Goal: Task Accomplishment & Management: Manage account settings

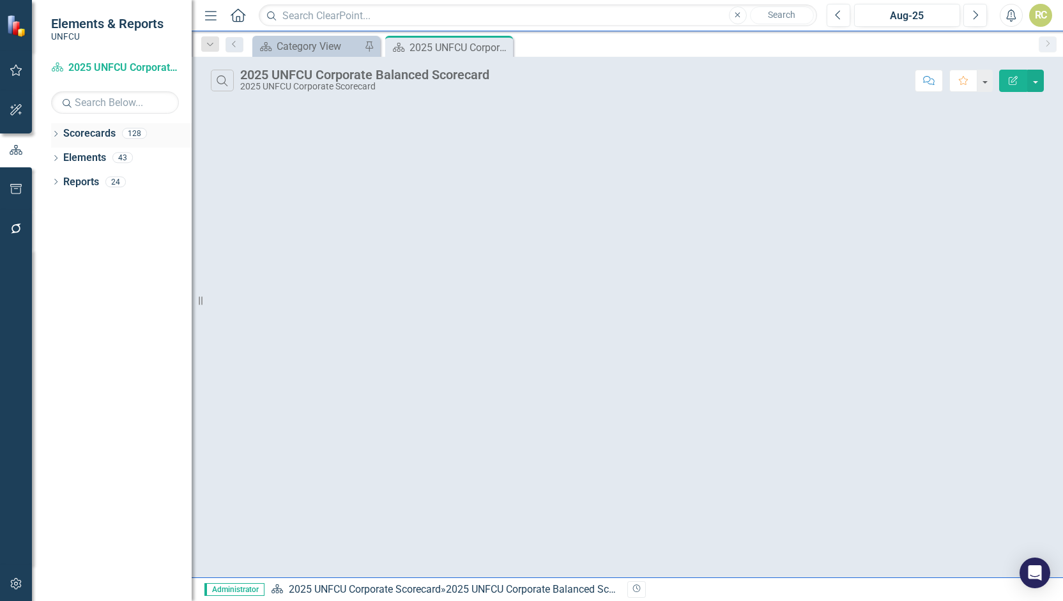
click at [57, 133] on icon at bounding box center [55, 134] width 3 height 6
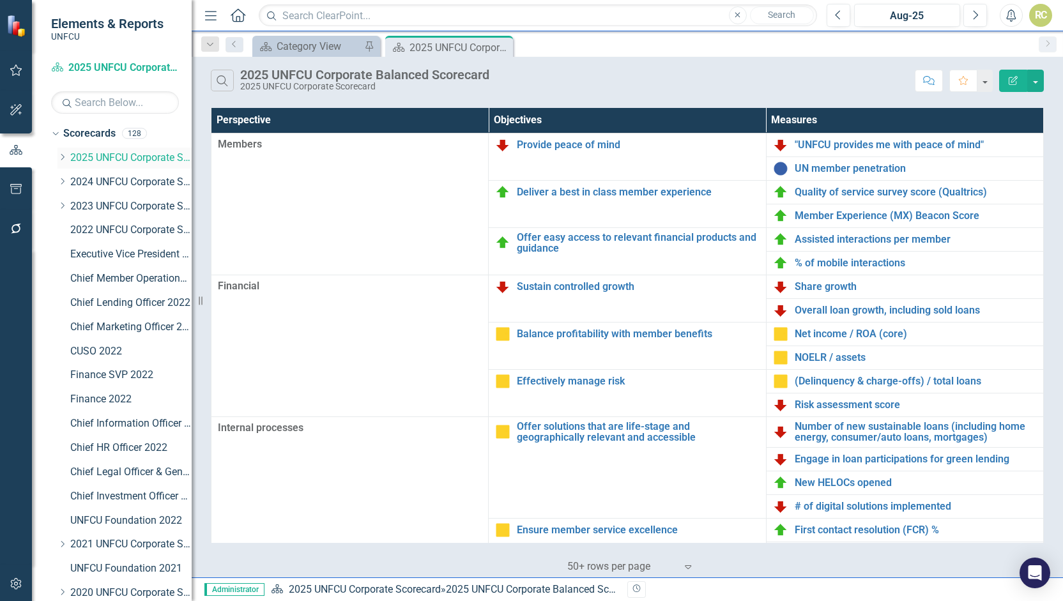
click at [64, 156] on icon "Dropdown" at bounding box center [62, 157] width 10 height 8
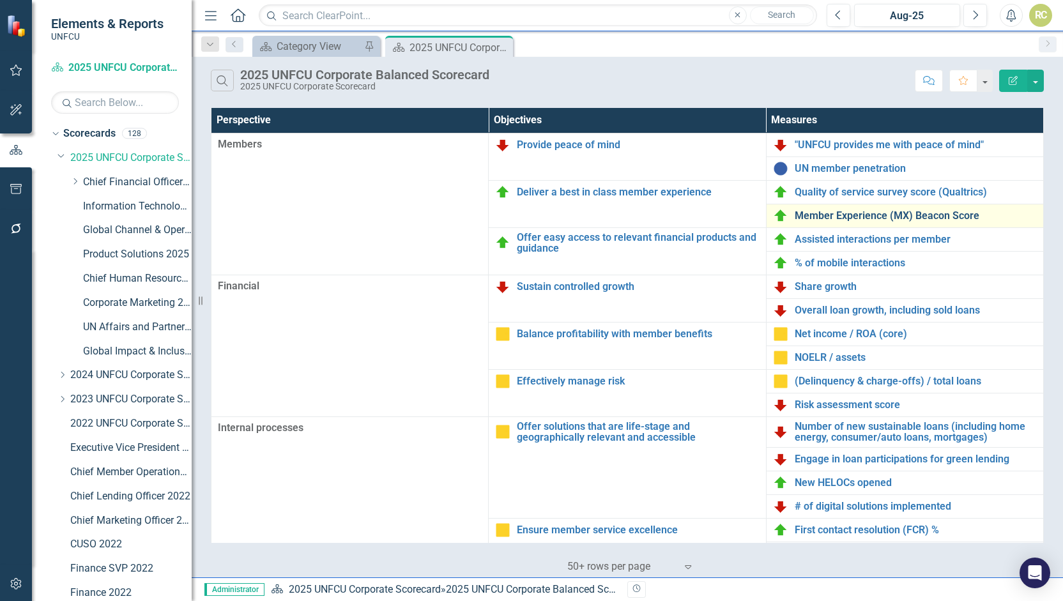
click at [824, 214] on link "Member Experience (MX) Beacon Score" at bounding box center [915, 215] width 242 height 11
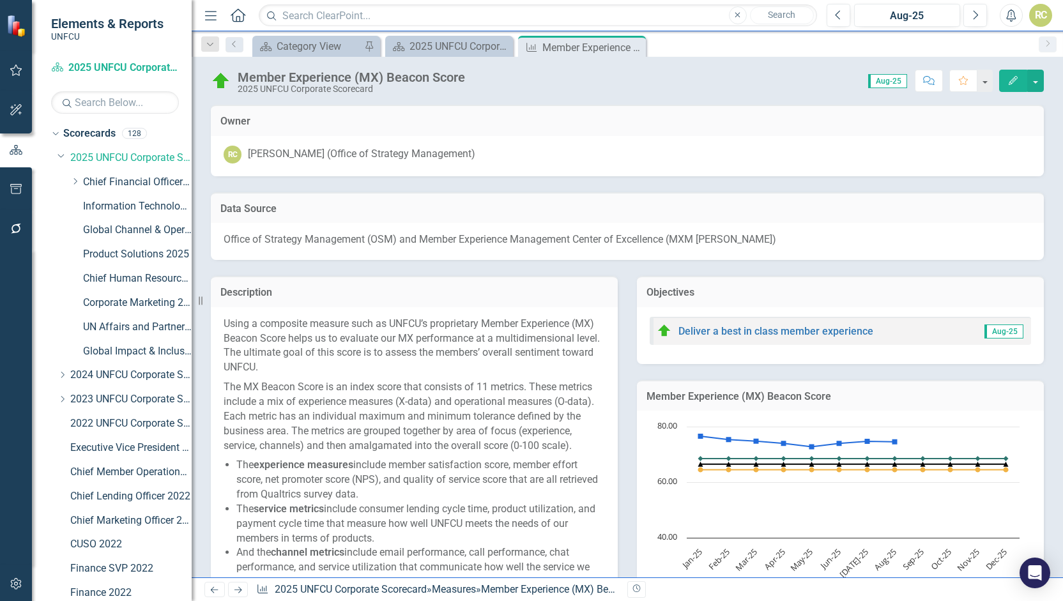
scroll to position [771, 0]
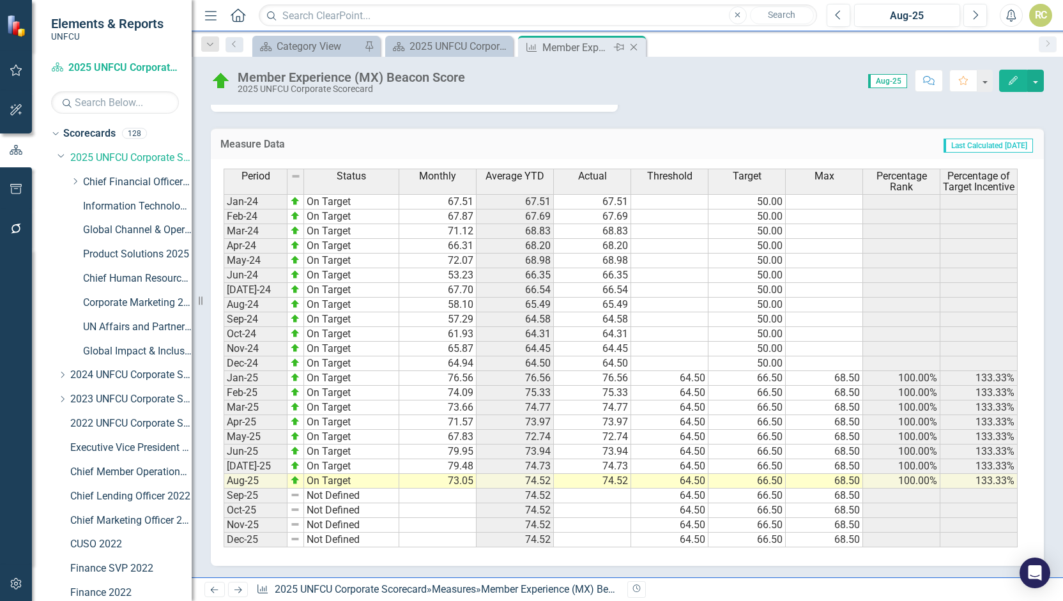
click at [633, 49] on icon "Close" at bounding box center [633, 47] width 13 height 10
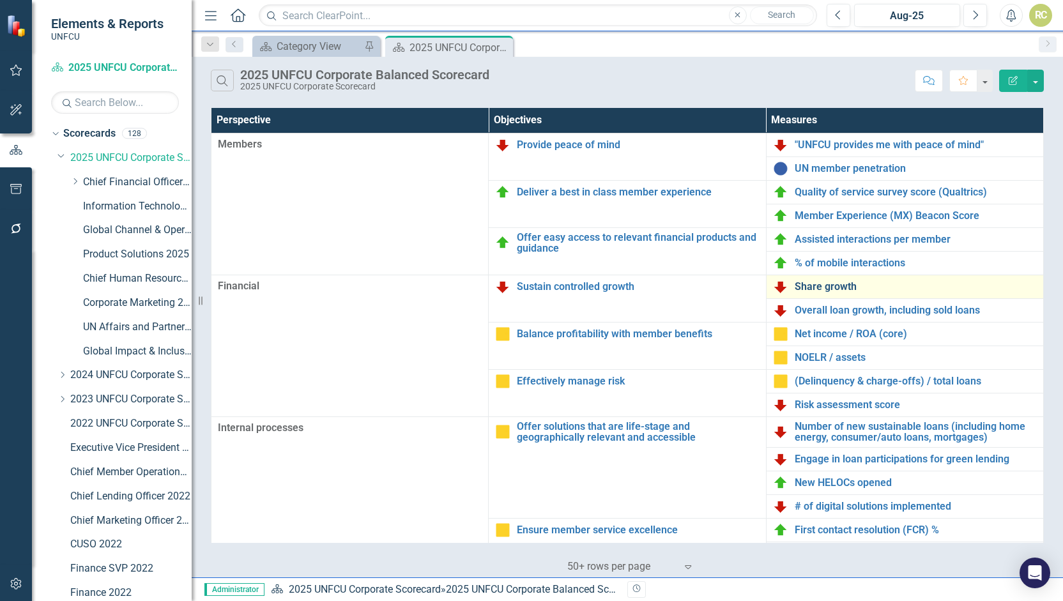
click at [828, 284] on link "Share growth" at bounding box center [915, 286] width 242 height 11
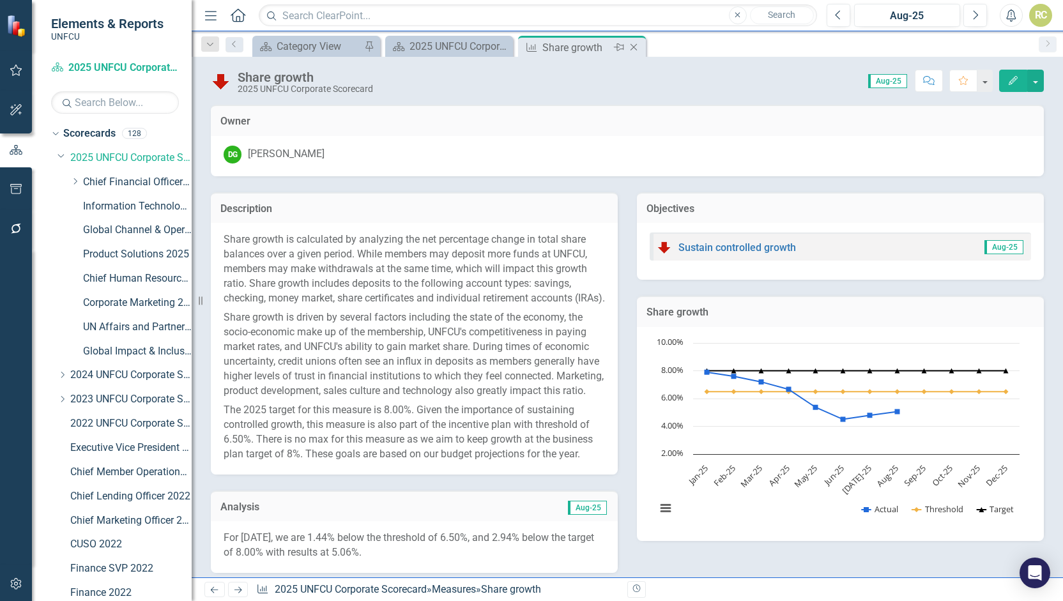
click at [632, 50] on icon "Close" at bounding box center [633, 47] width 13 height 10
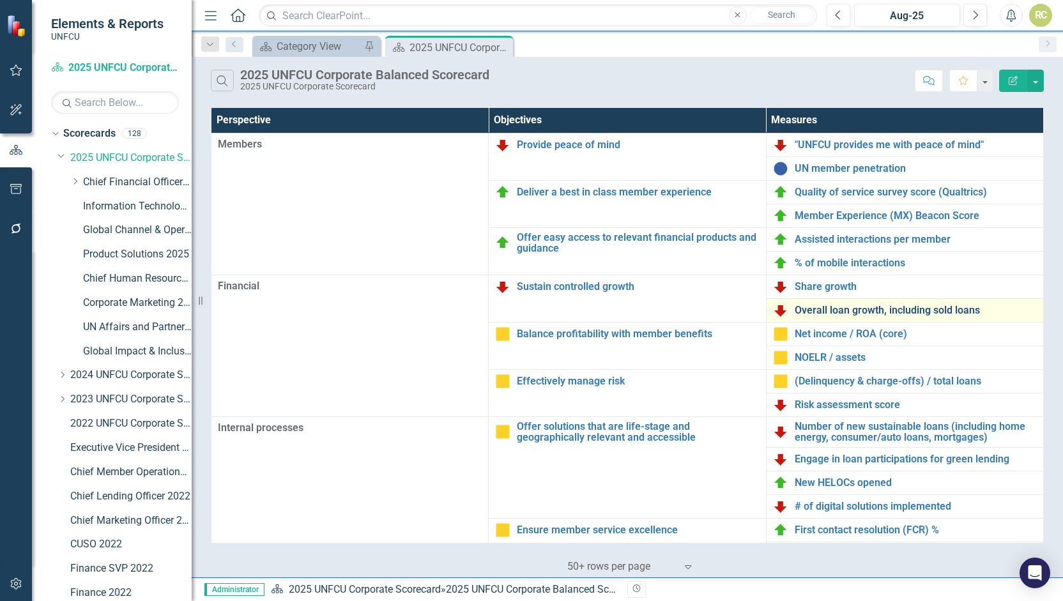
click at [807, 306] on link "Overall loan growth, including sold loans" at bounding box center [915, 310] width 242 height 11
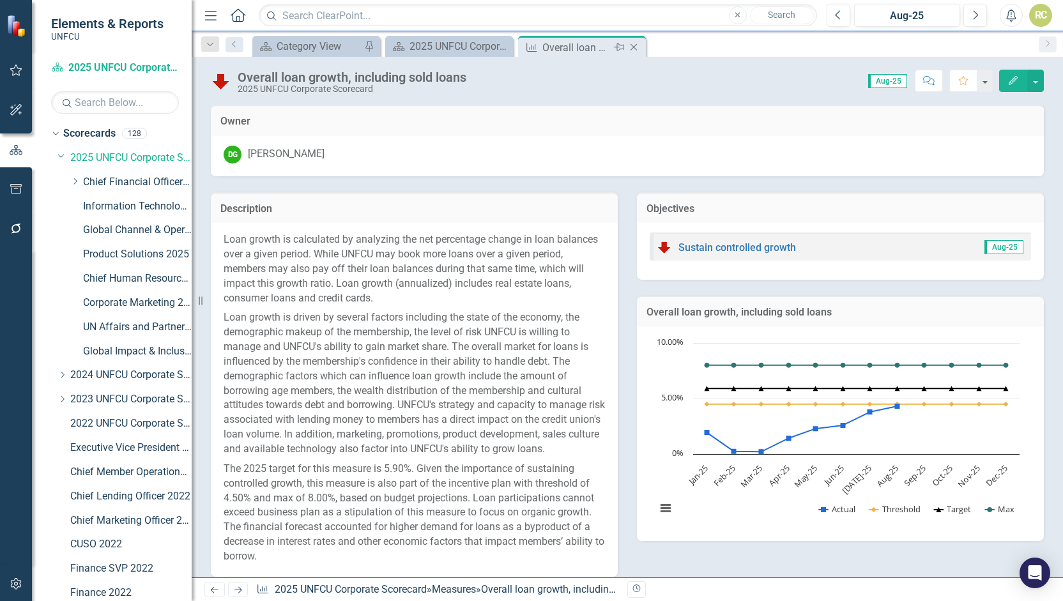
click at [635, 46] on icon "Close" at bounding box center [633, 47] width 13 height 10
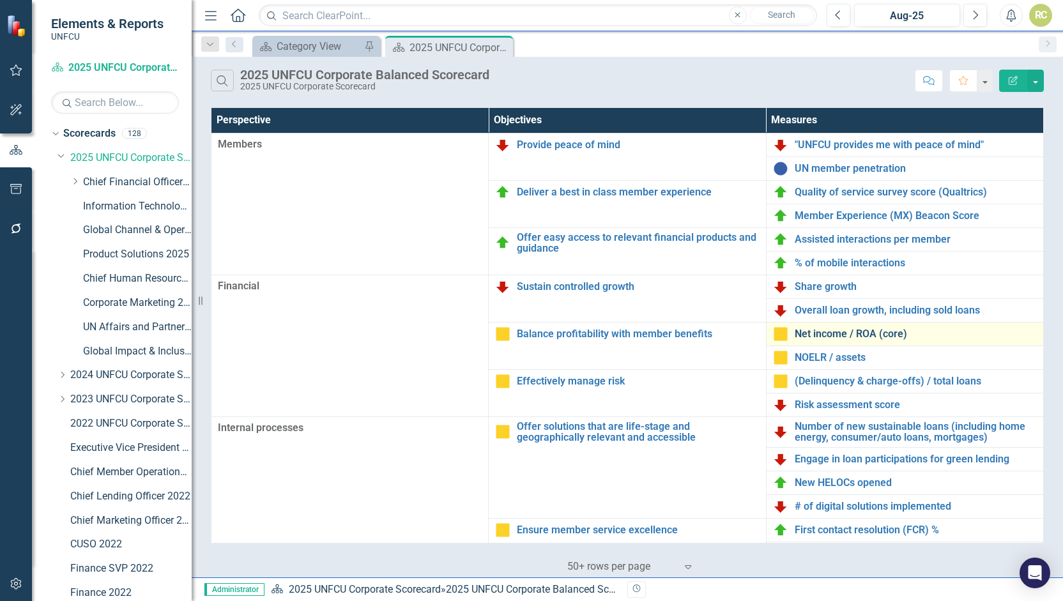
click at [824, 335] on link "Net income / ROA (core)" at bounding box center [915, 333] width 242 height 11
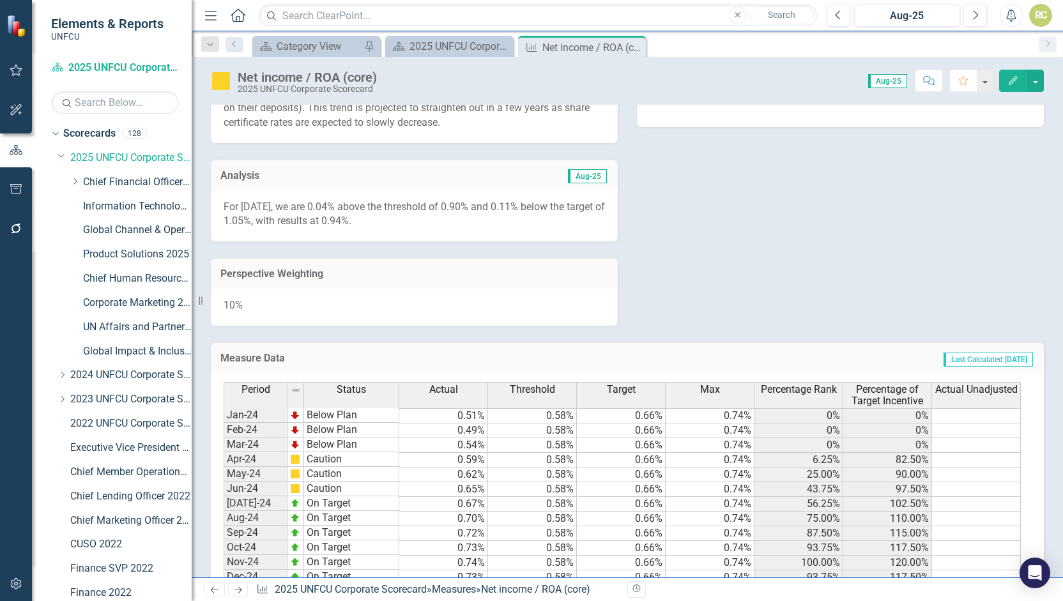
scroll to position [627, 0]
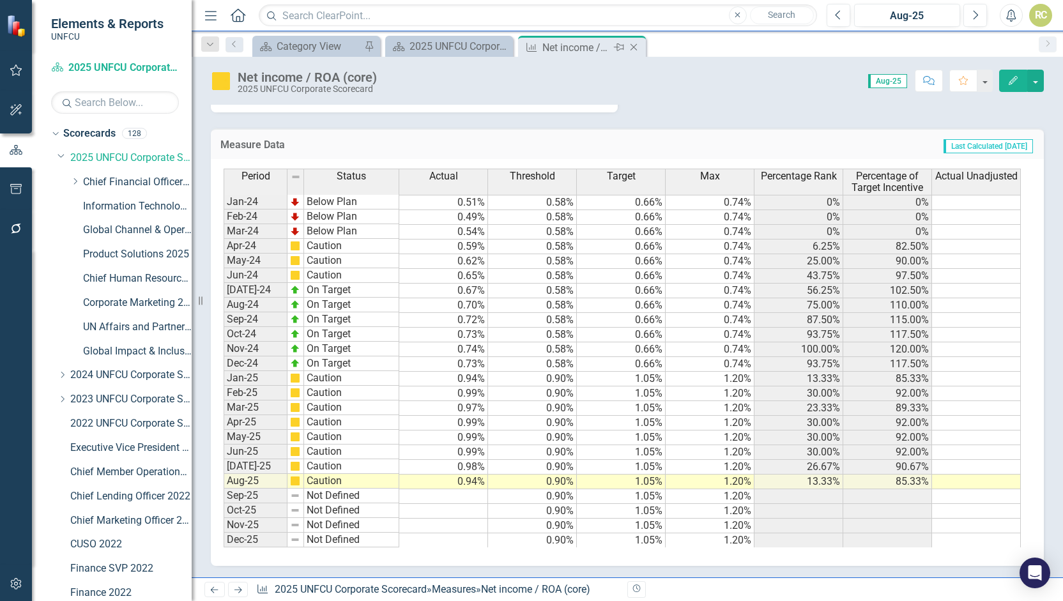
click at [635, 51] on icon "Close" at bounding box center [633, 47] width 13 height 10
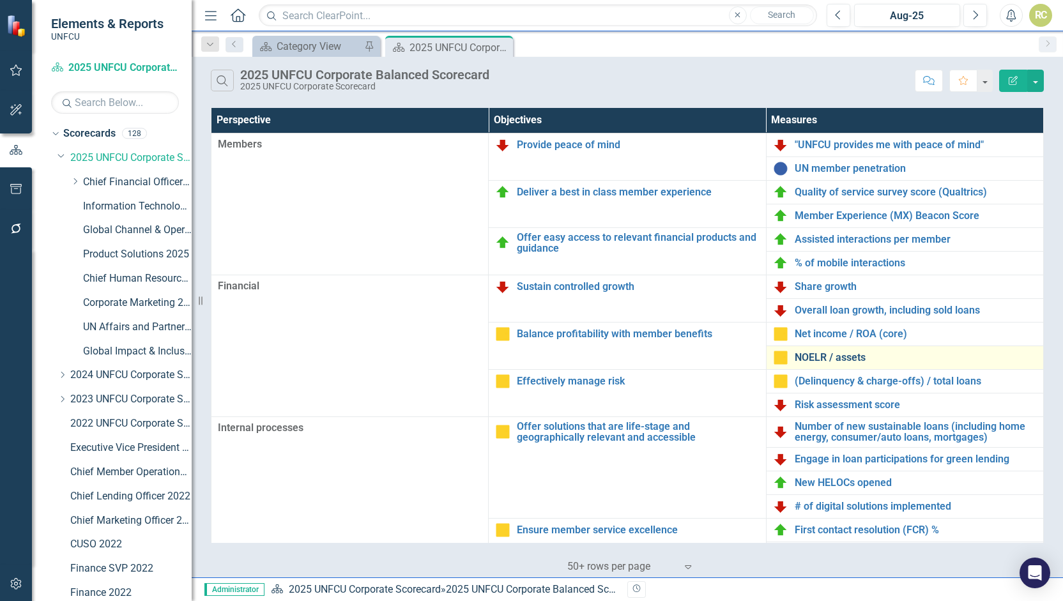
click at [825, 353] on link "NOELR / assets" at bounding box center [915, 357] width 242 height 11
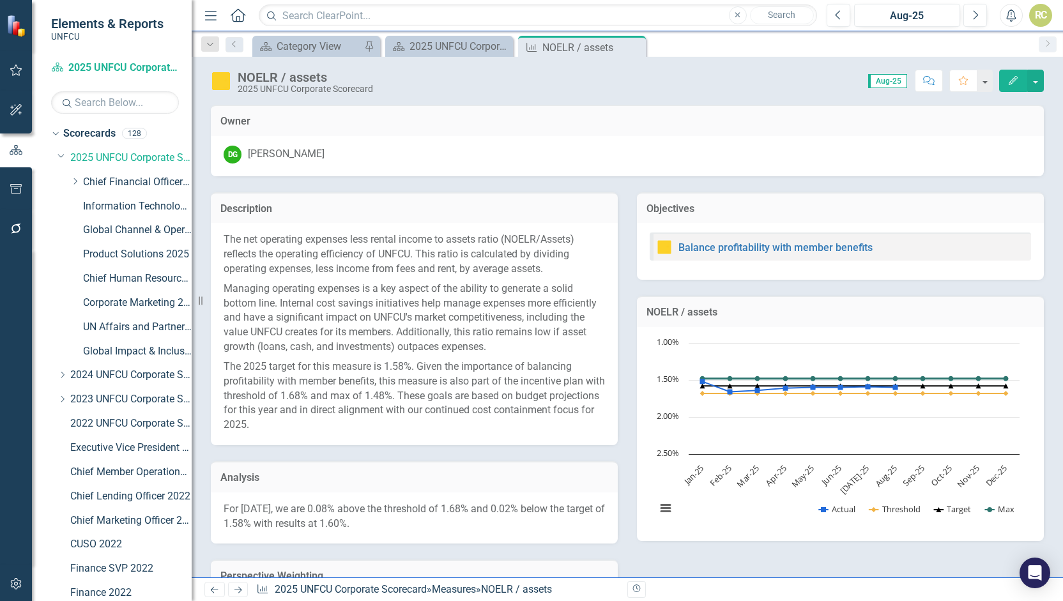
scroll to position [516, 0]
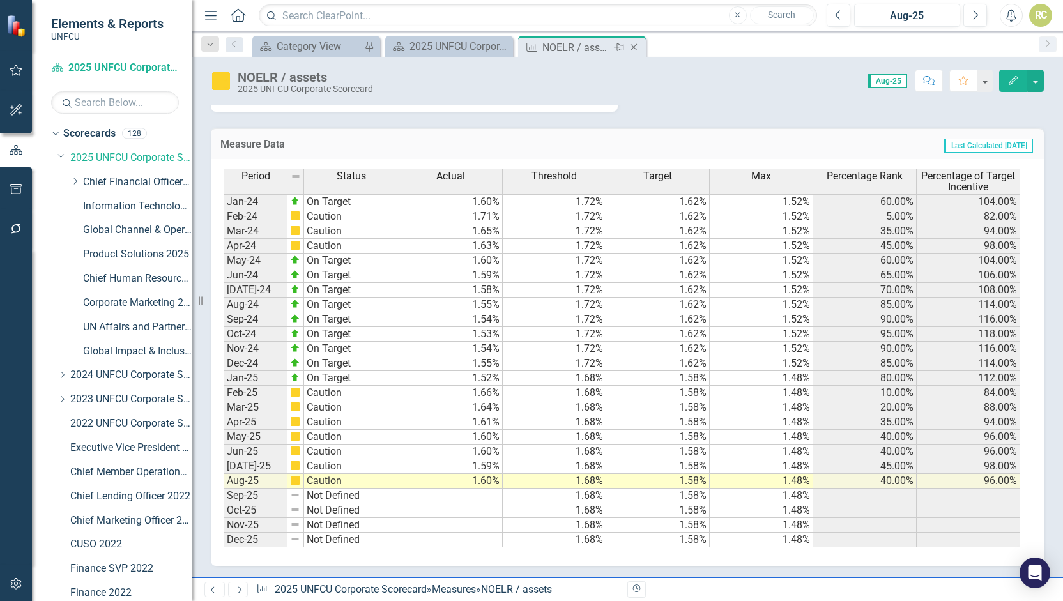
click at [635, 47] on icon "Close" at bounding box center [633, 47] width 13 height 10
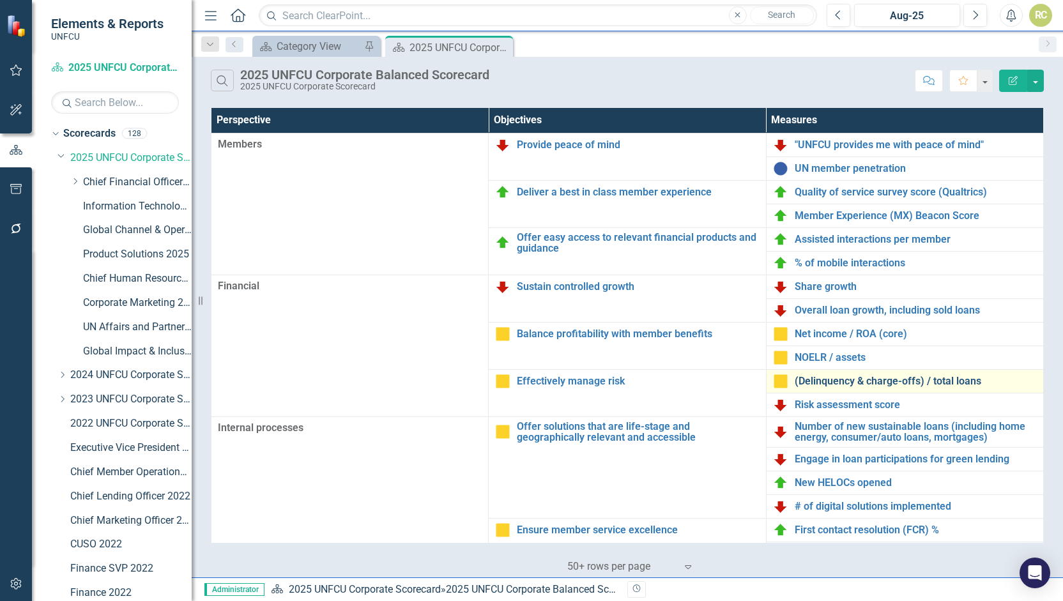
click at [808, 383] on link "(Delinquency & charge-offs) / total loans" at bounding box center [915, 380] width 242 height 11
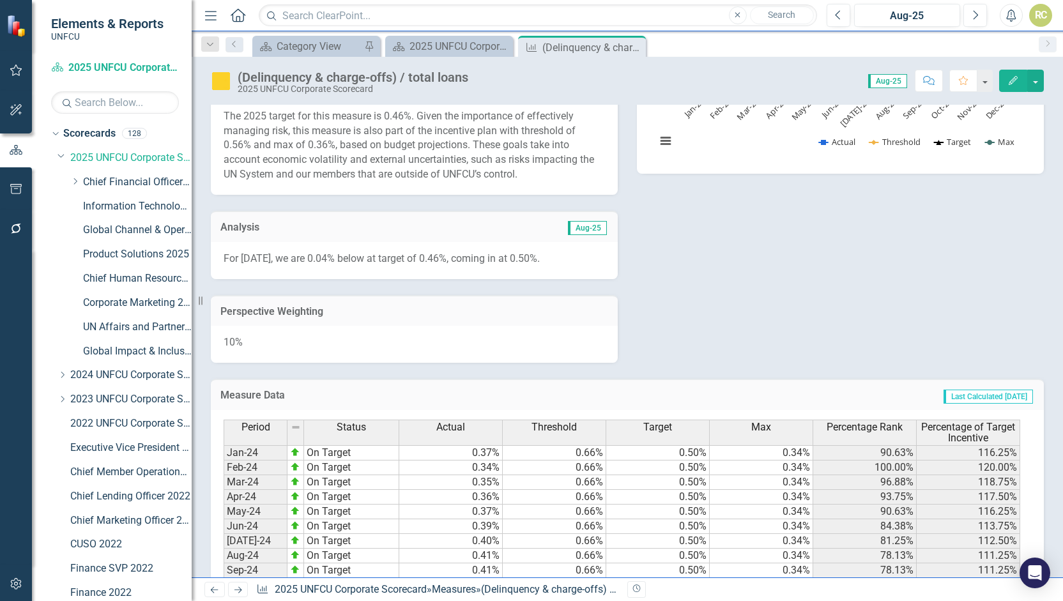
scroll to position [618, 0]
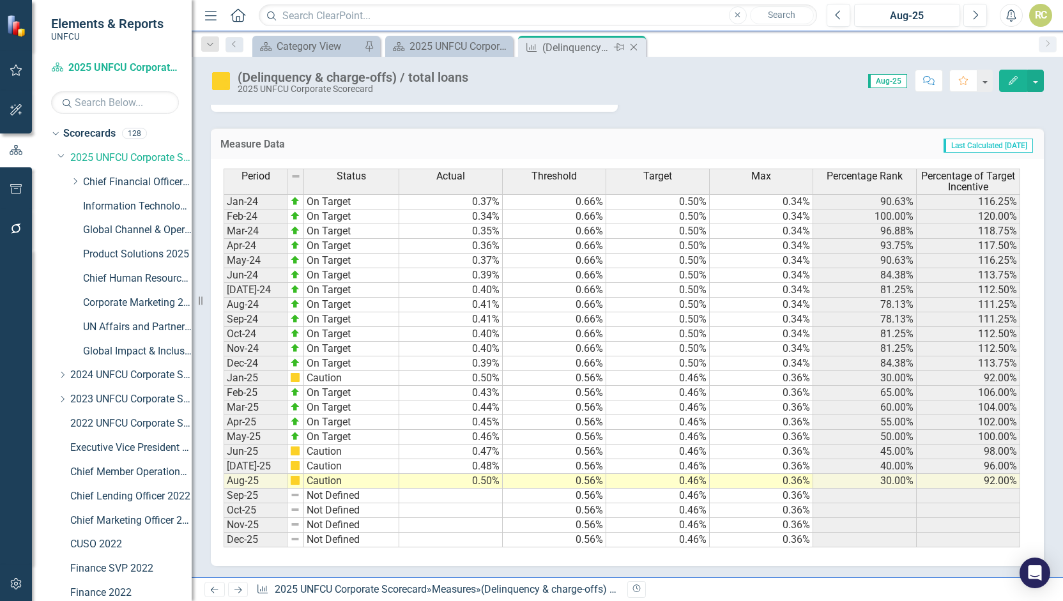
click at [636, 43] on icon "Close" at bounding box center [633, 47] width 13 height 10
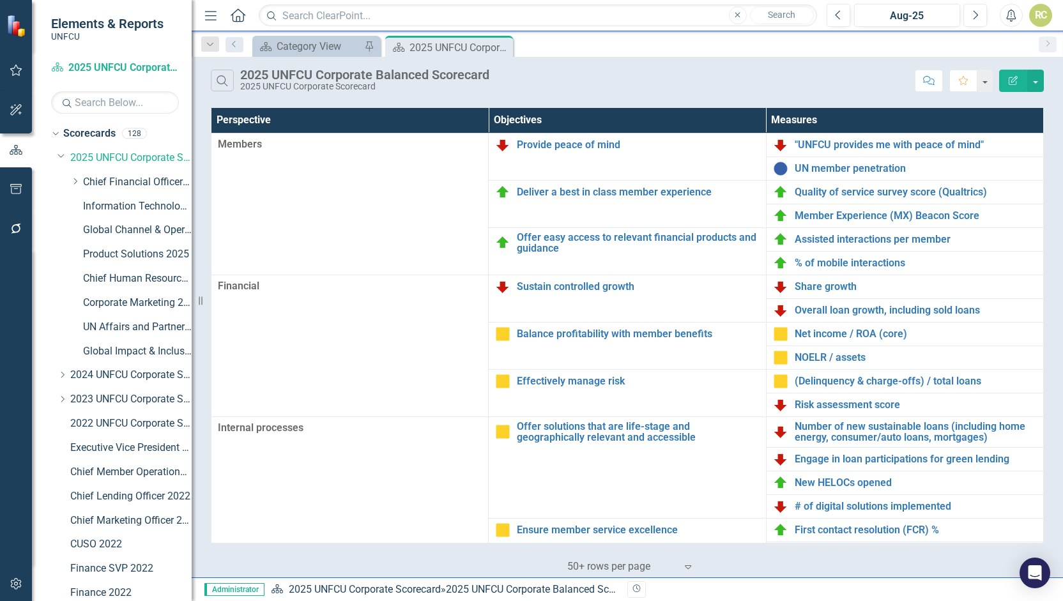
scroll to position [261, 0]
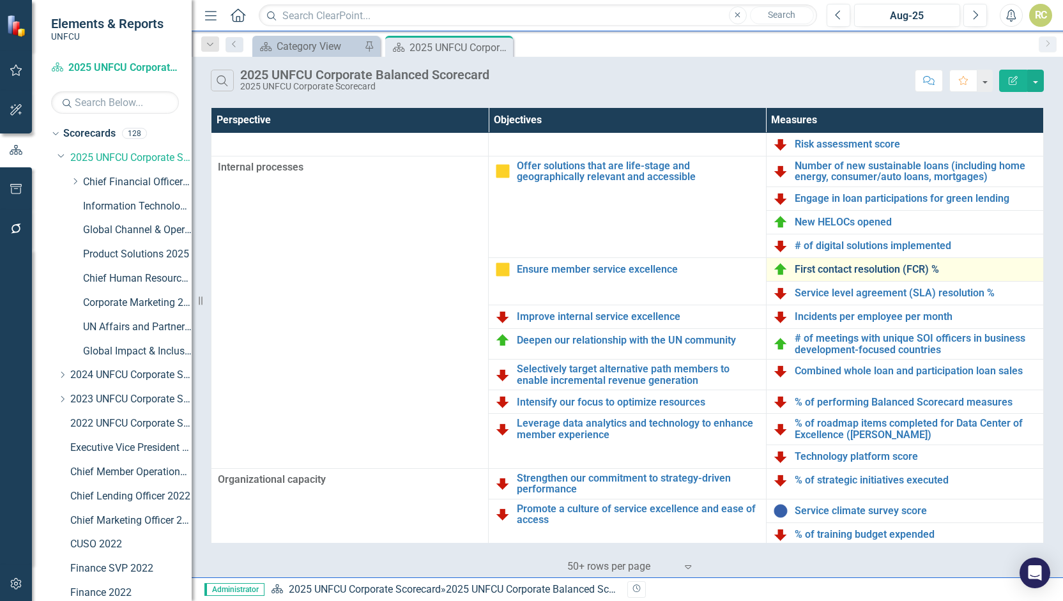
click at [815, 271] on link "First contact resolution (FCR) %" at bounding box center [915, 269] width 242 height 11
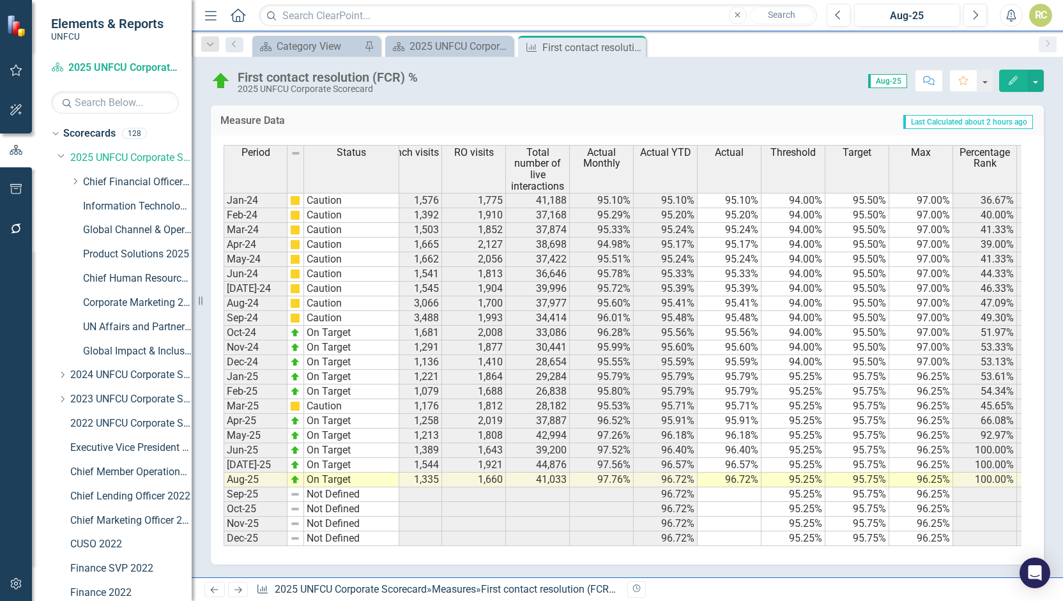
scroll to position [0, 272]
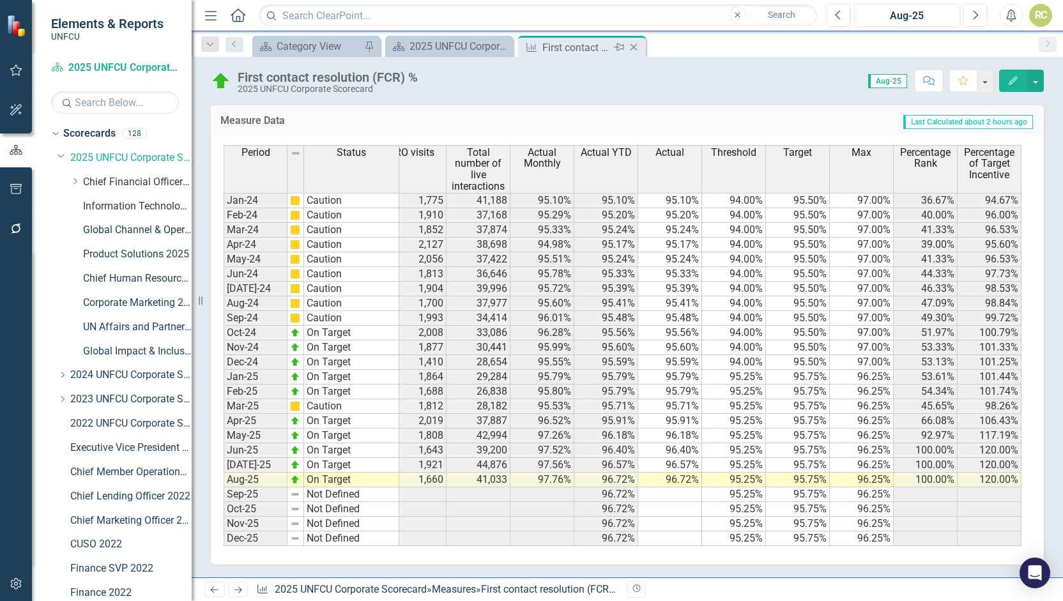
click at [633, 47] on icon at bounding box center [633, 47] width 7 height 7
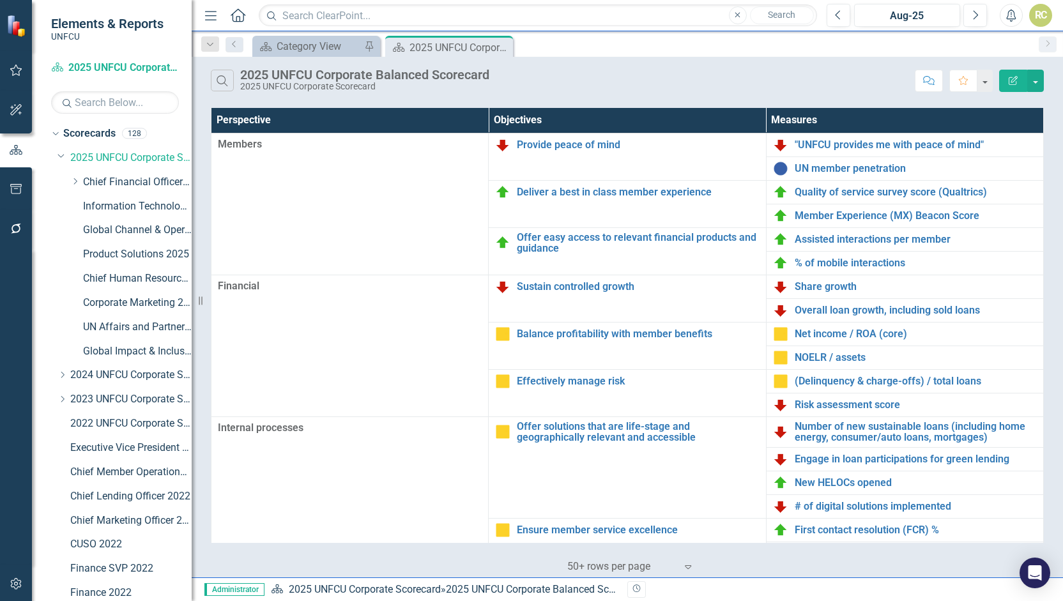
scroll to position [261, 0]
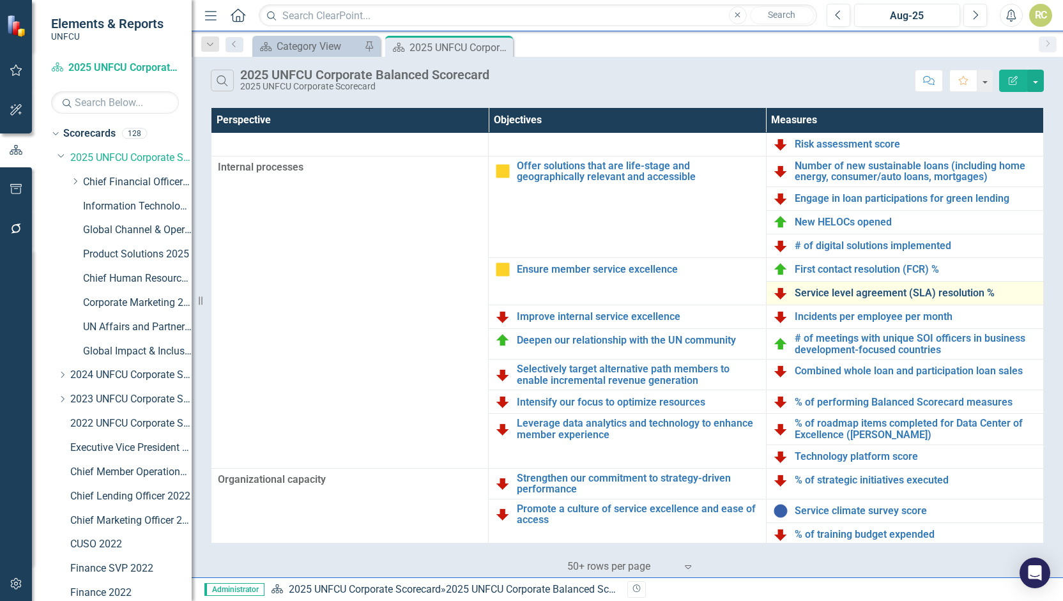
click at [817, 294] on link "Service level agreement (SLA) resolution %" at bounding box center [915, 292] width 242 height 11
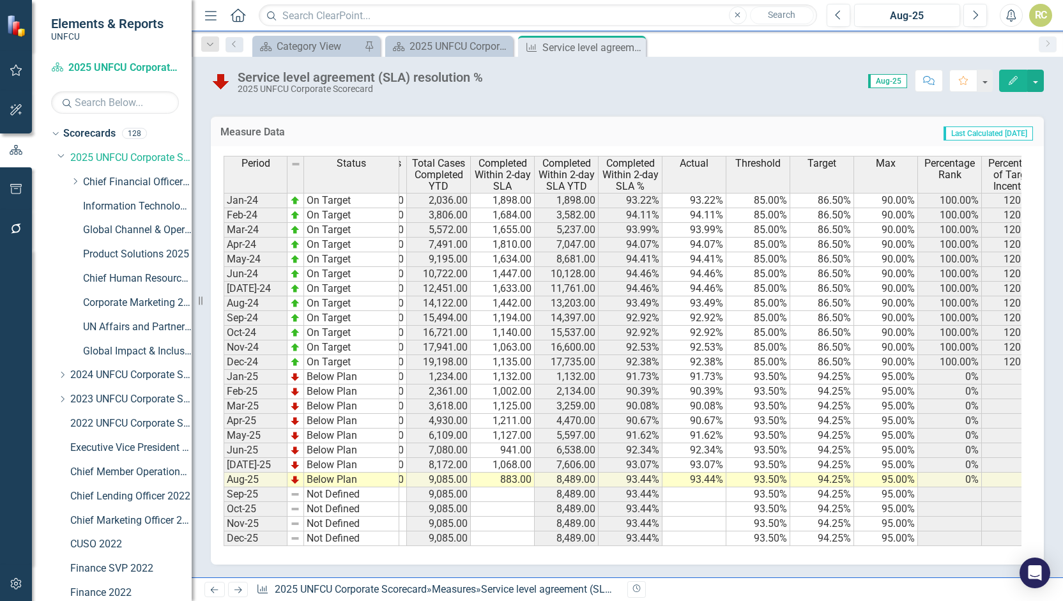
scroll to position [0, 208]
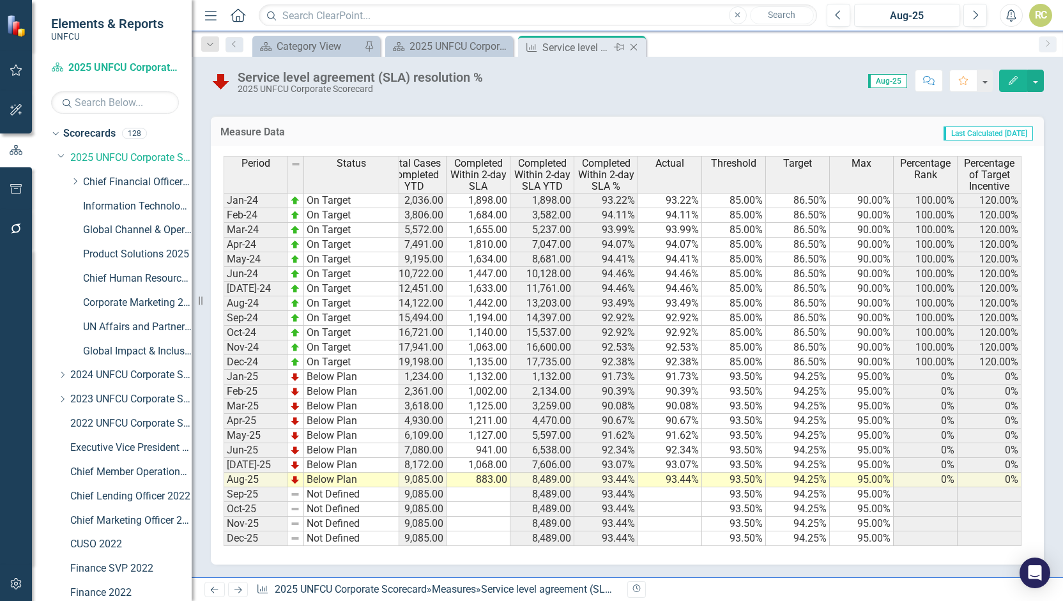
click at [637, 45] on icon "Close" at bounding box center [633, 47] width 13 height 10
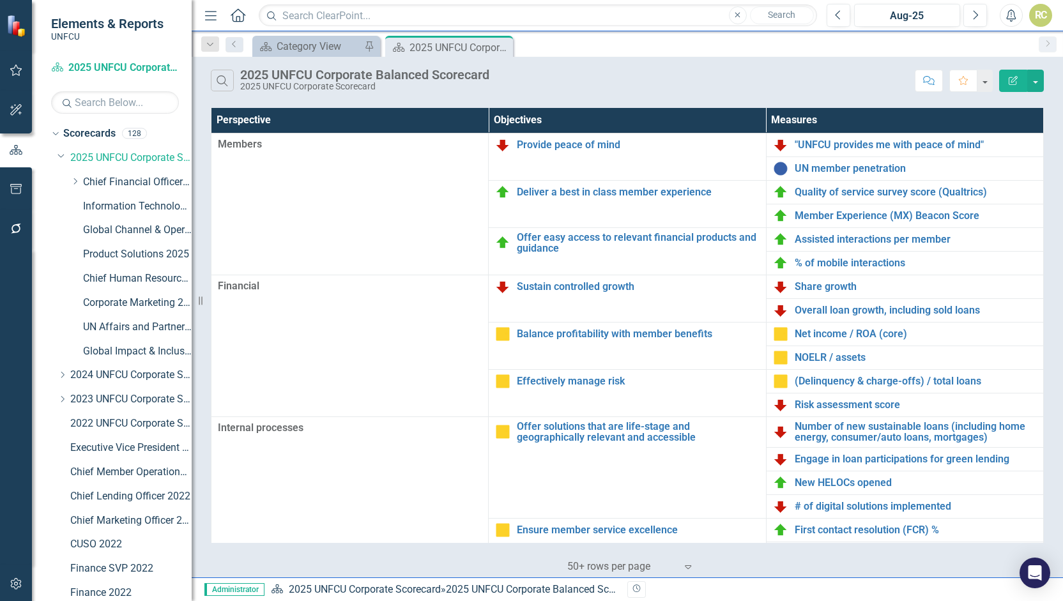
scroll to position [261, 0]
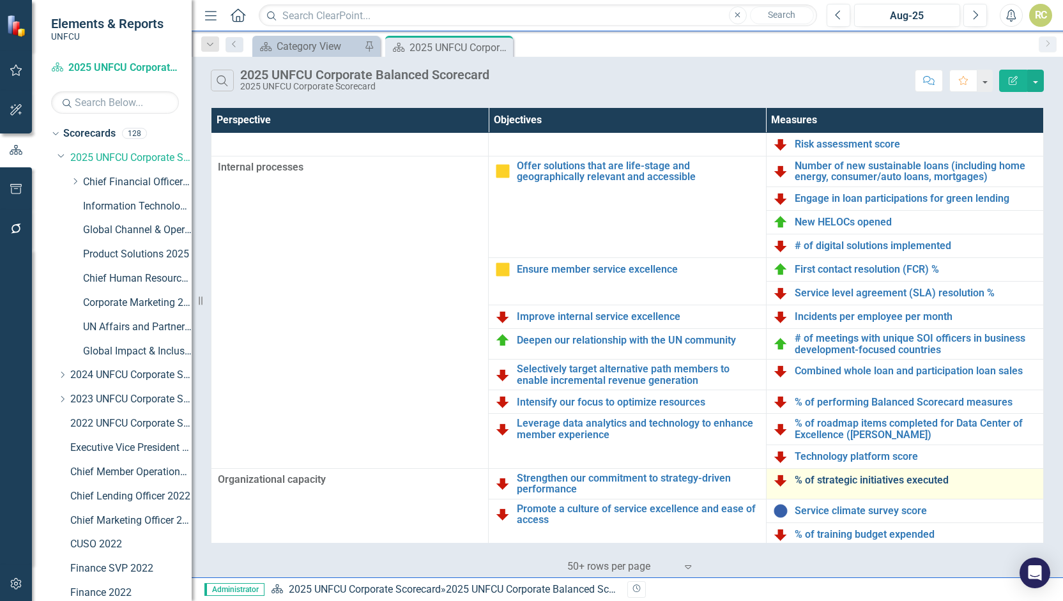
click at [828, 480] on link "% of strategic initiatives executed" at bounding box center [915, 479] width 242 height 11
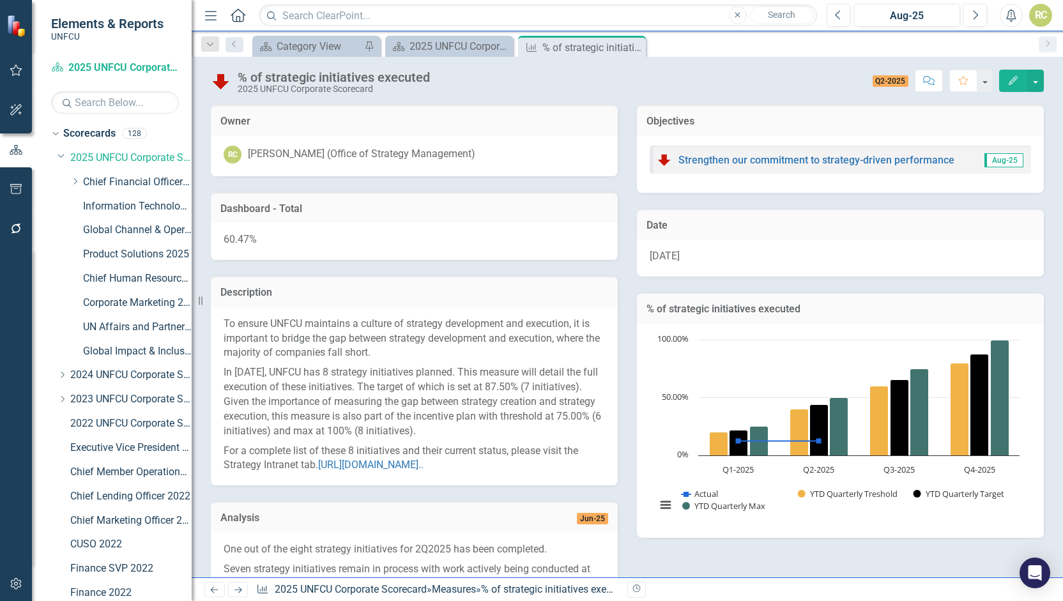
click at [242, 237] on span "60.47%" at bounding box center [239, 239] width 33 height 12
click at [243, 236] on span "60.47%" at bounding box center [239, 239] width 33 height 12
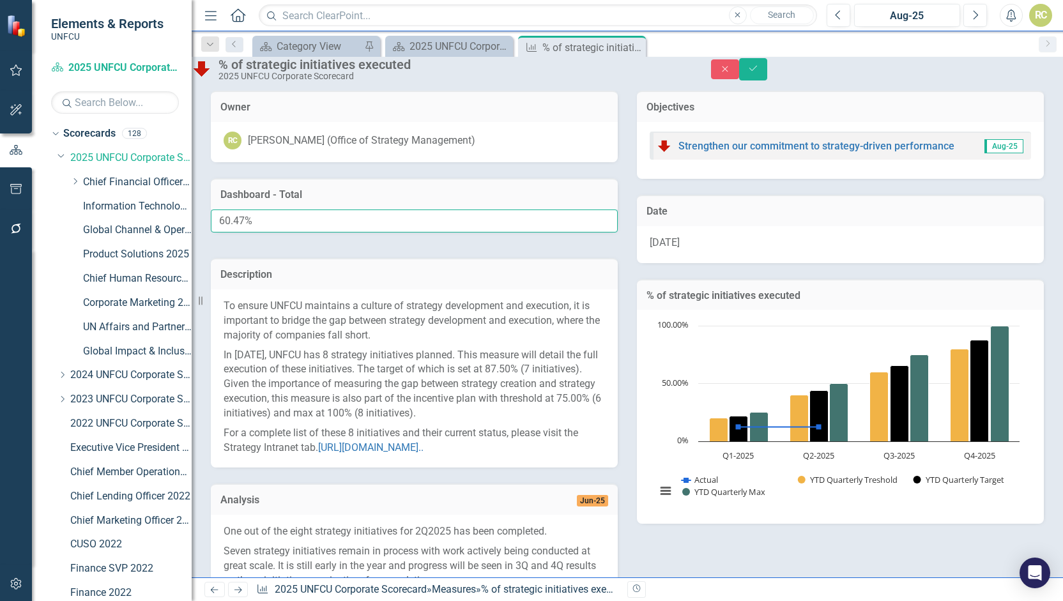
click at [259, 233] on input "60.47%" at bounding box center [414, 221] width 407 height 24
type input "59.33%"
click at [662, 248] on span "July 2025" at bounding box center [664, 242] width 30 height 12
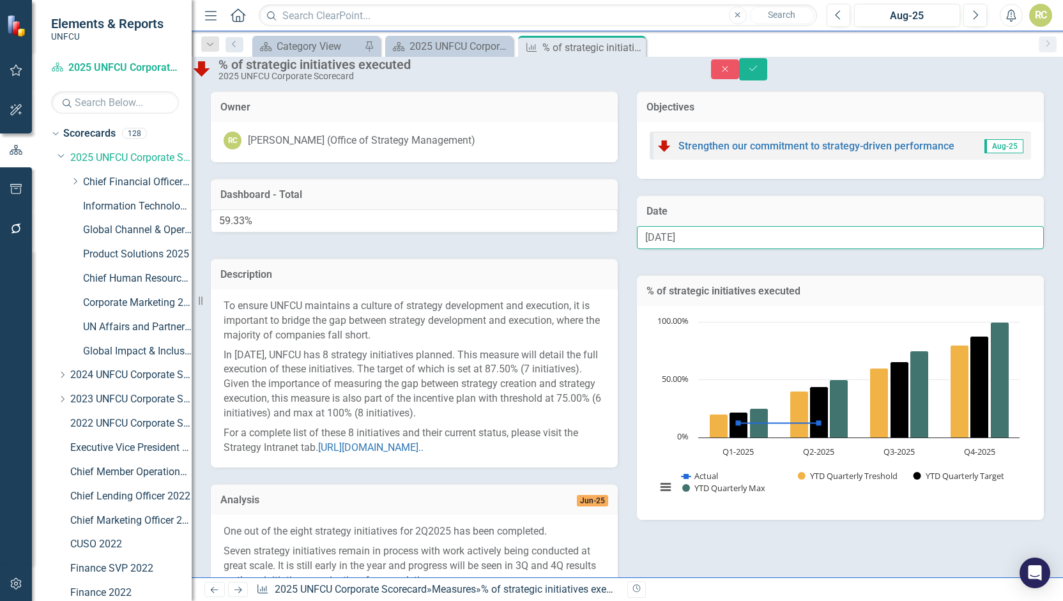
click at [665, 250] on input "July 2025" at bounding box center [840, 238] width 407 height 24
type input "August 2025"
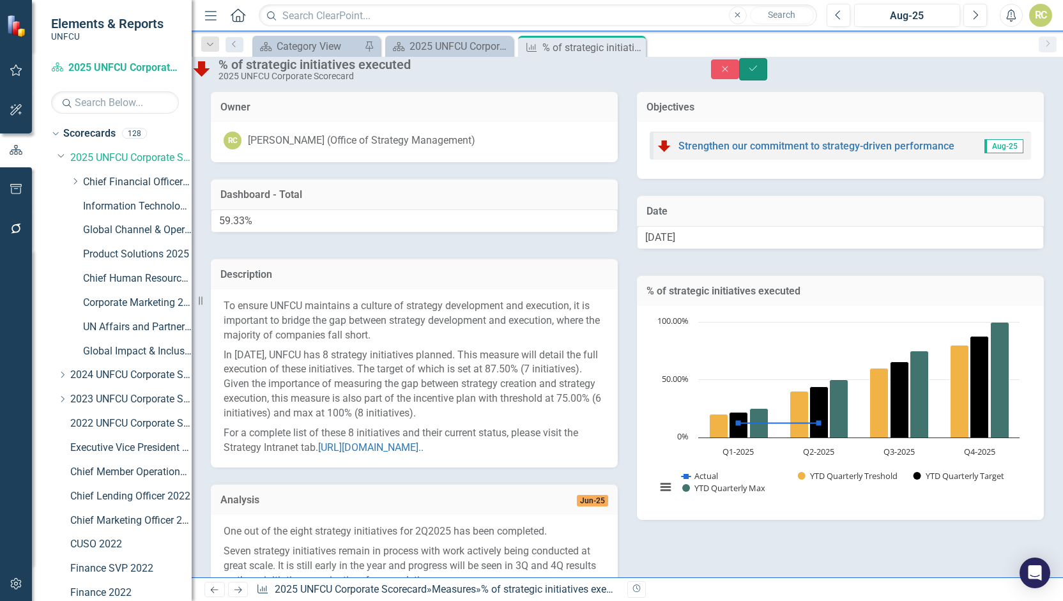
click at [759, 73] on icon "Save" at bounding box center [752, 68] width 11 height 9
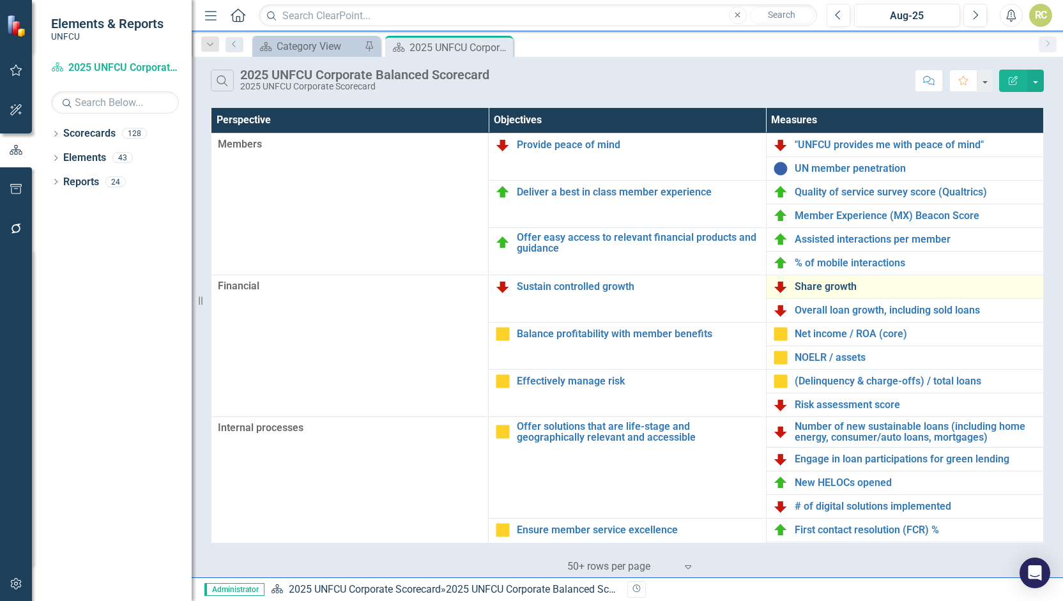
click at [803, 284] on link "Share growth" at bounding box center [915, 286] width 242 height 11
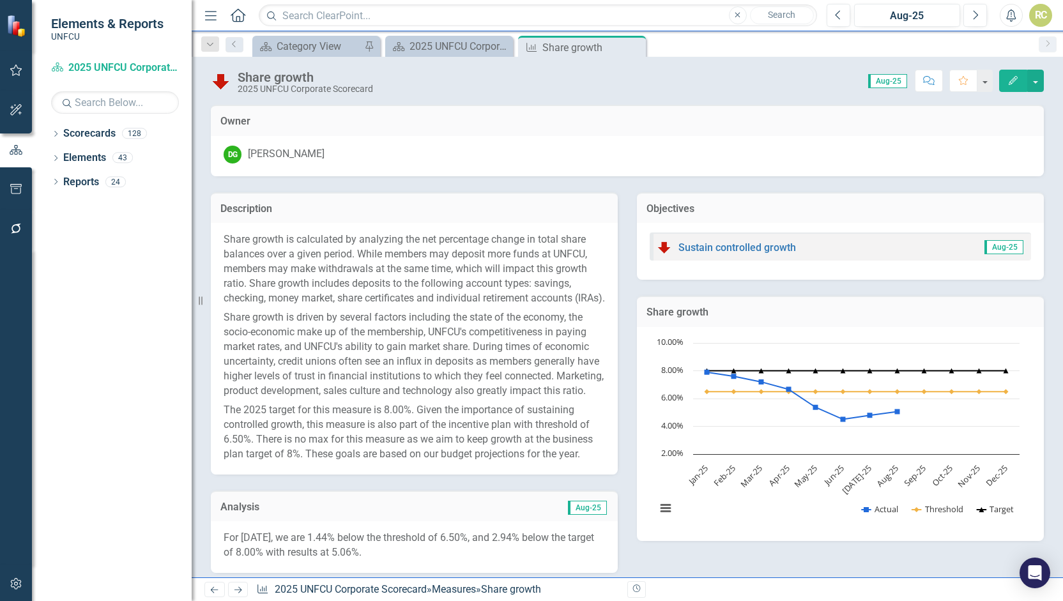
click at [0, 0] on icon "Close" at bounding box center [0, 0] width 0 height 0
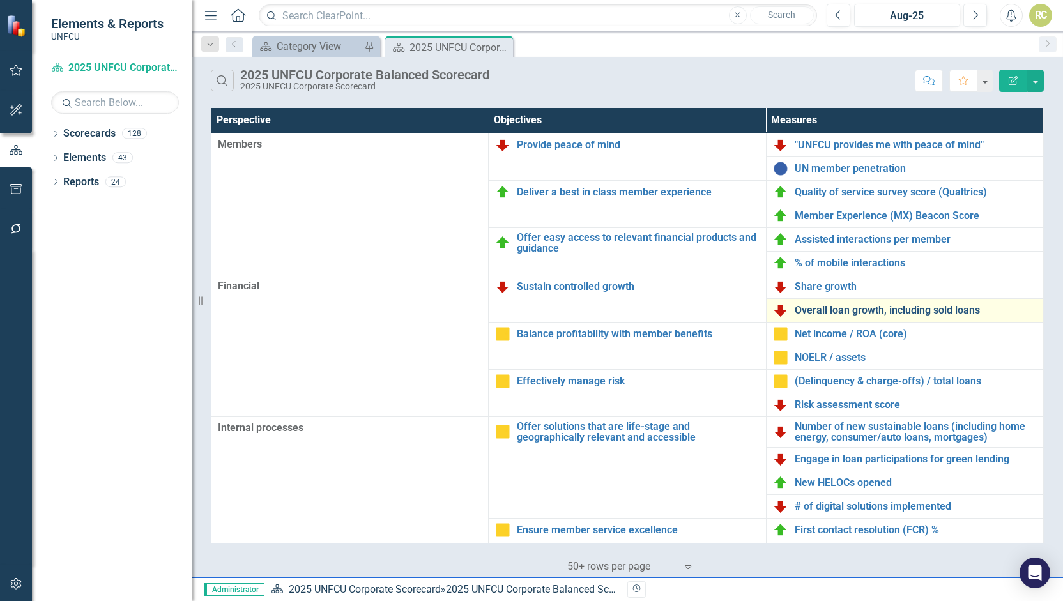
click at [821, 311] on link "Overall loan growth, including sold loans" at bounding box center [915, 310] width 242 height 11
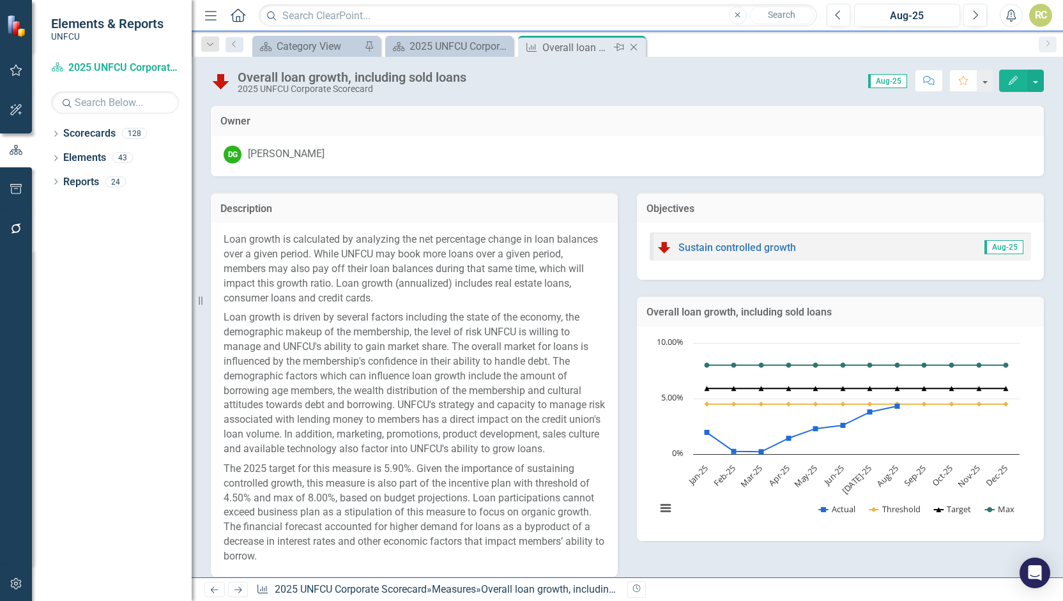
click at [636, 44] on icon at bounding box center [633, 47] width 7 height 7
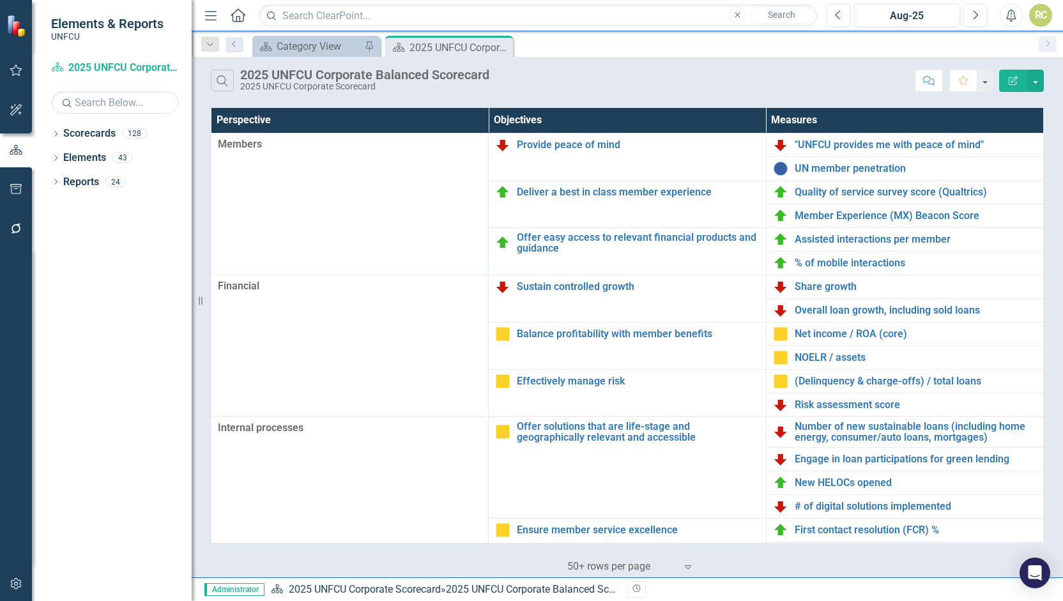
scroll to position [261, 0]
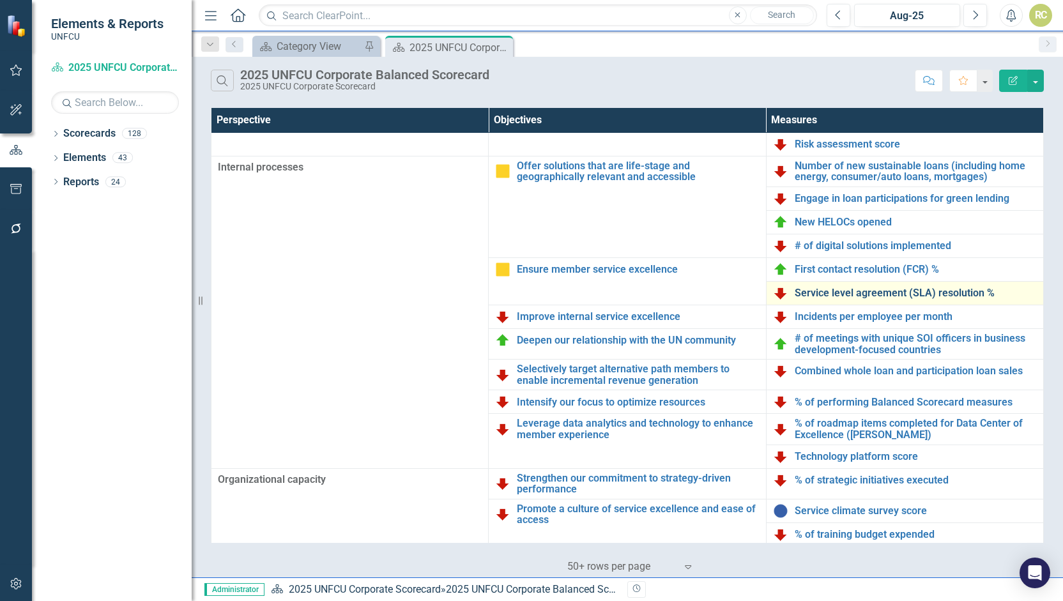
click at [798, 296] on link "Service level agreement (SLA) resolution %" at bounding box center [915, 292] width 242 height 11
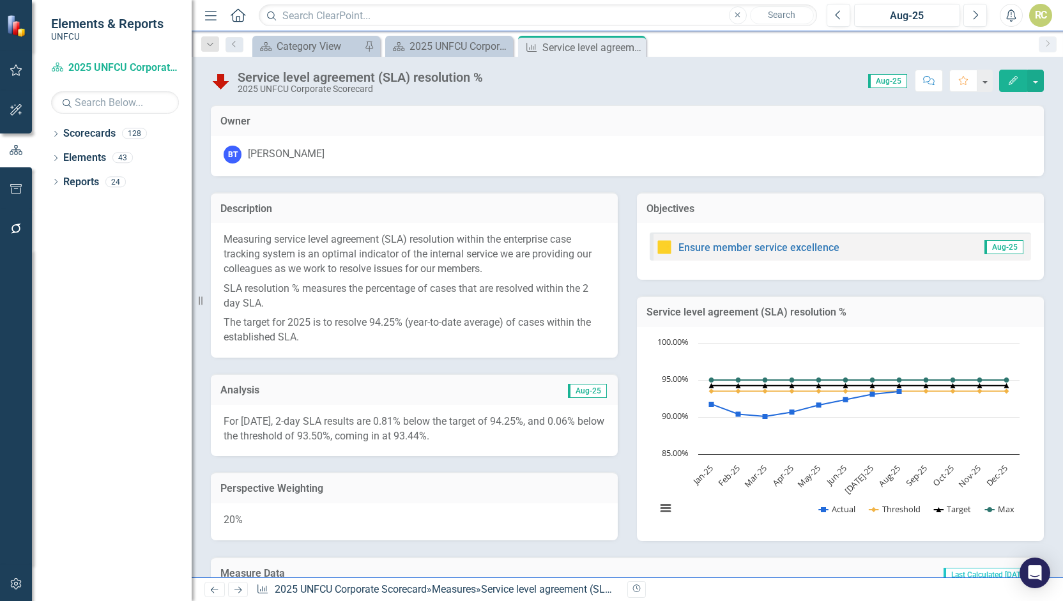
click at [1045, 13] on div "RC" at bounding box center [1040, 15] width 23 height 23
click at [997, 175] on link "Logout Log Out" at bounding box center [1000, 185] width 101 height 24
